Goal: Task Accomplishment & Management: Use online tool/utility

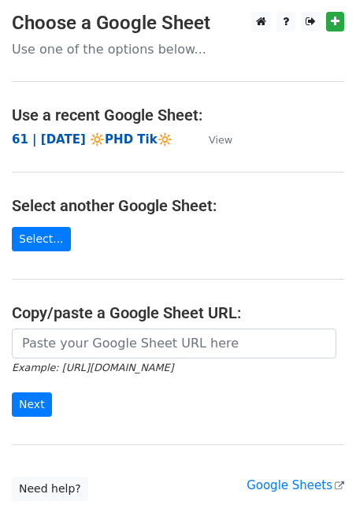
click at [117, 140] on strong "61 | [DATE] 🔆PHD Tik🔆" at bounding box center [92, 139] width 161 height 14
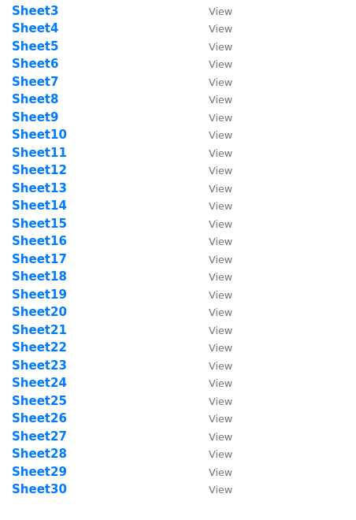
scroll to position [162, 0]
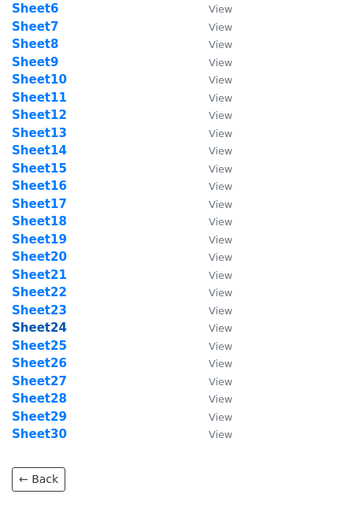
click at [43, 334] on strong "Sheet24" at bounding box center [39, 328] width 55 height 14
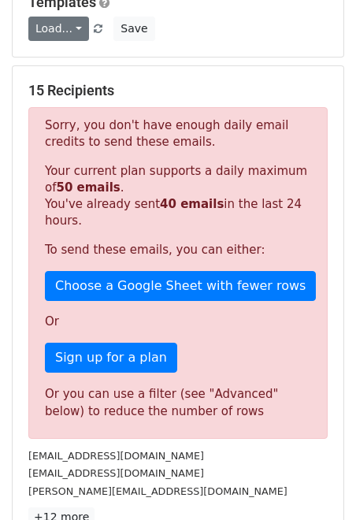
scroll to position [169, 0]
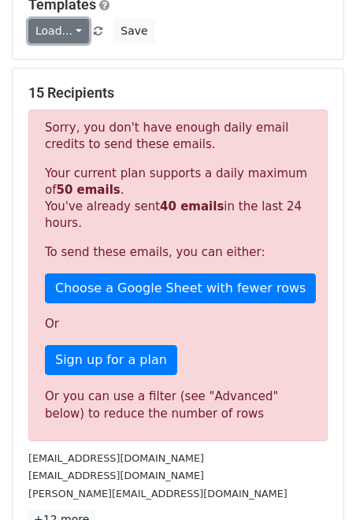
click at [61, 28] on link "Load..." at bounding box center [58, 31] width 61 height 24
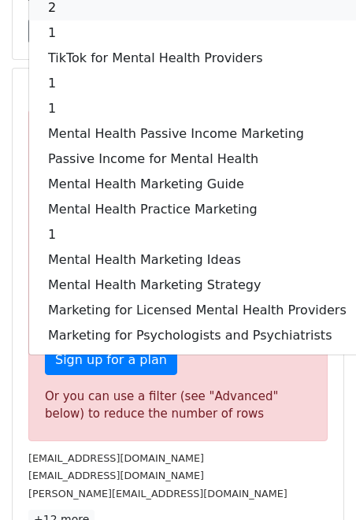
click at [87, 7] on link "2" at bounding box center [197, 7] width 337 height 25
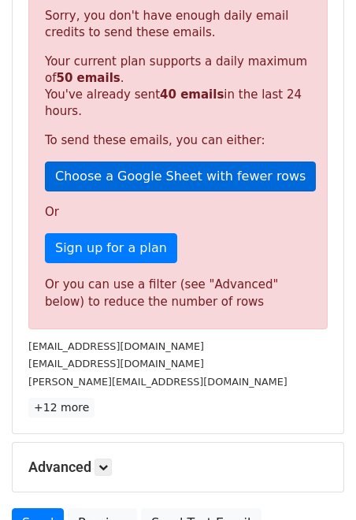
scroll to position [432, 0]
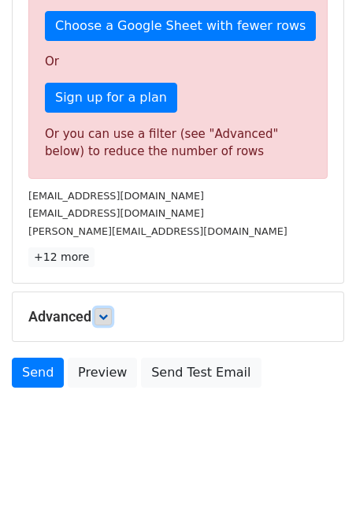
click at [106, 318] on icon at bounding box center [103, 316] width 9 height 9
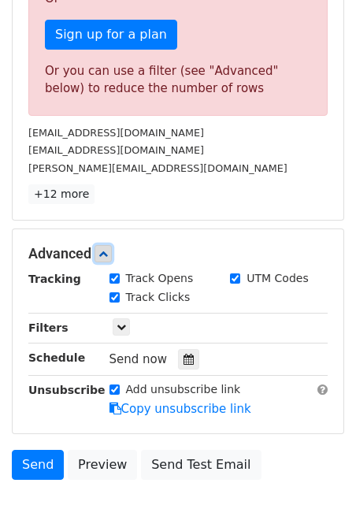
scroll to position [586, 0]
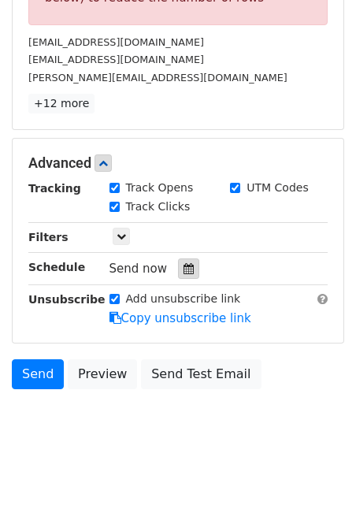
click at [184, 270] on icon at bounding box center [189, 268] width 10 height 11
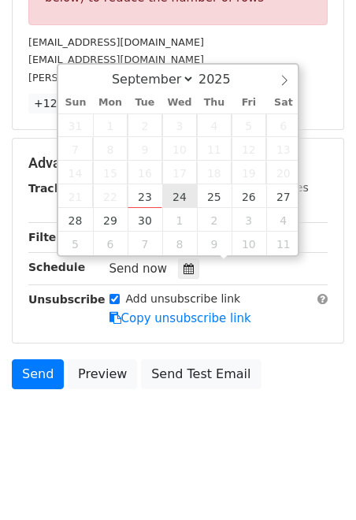
type input "[DATE] 12:00"
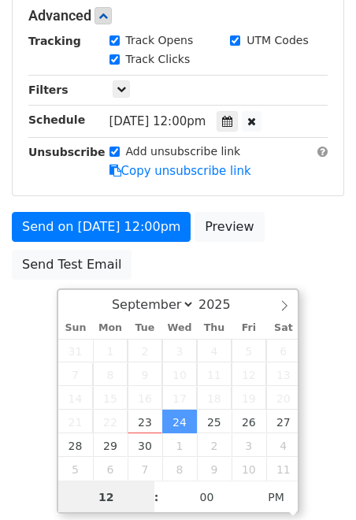
type input "7"
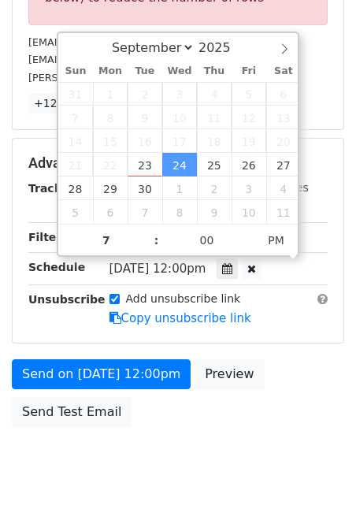
type input "[DATE] 19:00"
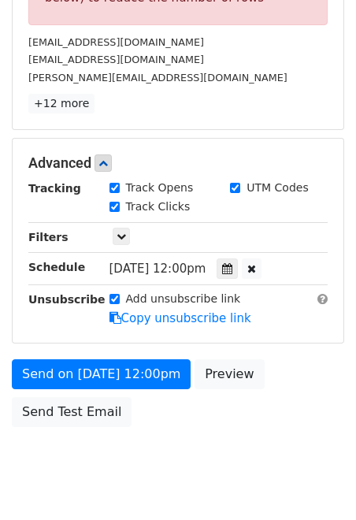
click at [166, 423] on div "Send on [DATE] 12:00pm Preview Send Test Email" at bounding box center [178, 397] width 356 height 76
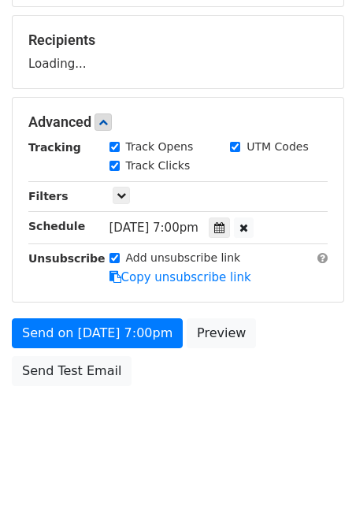
scroll to position [220, 0]
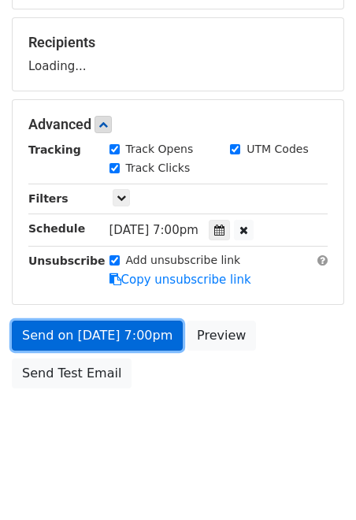
click at [143, 329] on link "Send on [DATE] 7:00pm" at bounding box center [97, 336] width 171 height 30
